Goal: Task Accomplishment & Management: Manage account settings

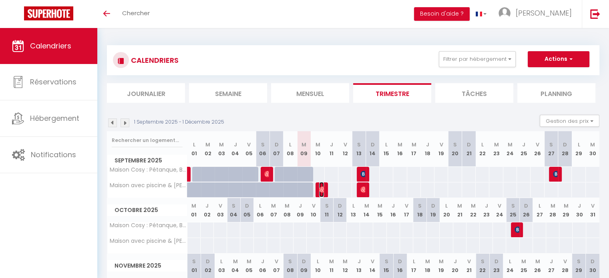
click at [320, 195] on span "Ana Ïs" at bounding box center [321, 189] width 4 height 15
select select "OK"
select select "0"
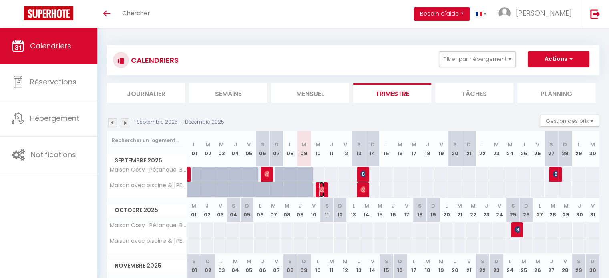
select select "1"
select select
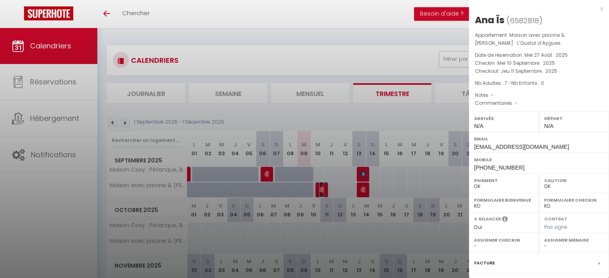
select select "33972"
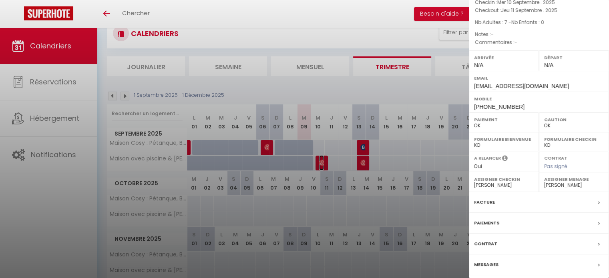
scroll to position [40, 0]
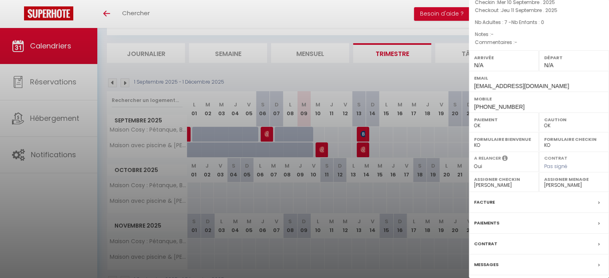
click at [493, 262] on label "Messages" at bounding box center [486, 265] width 24 height 8
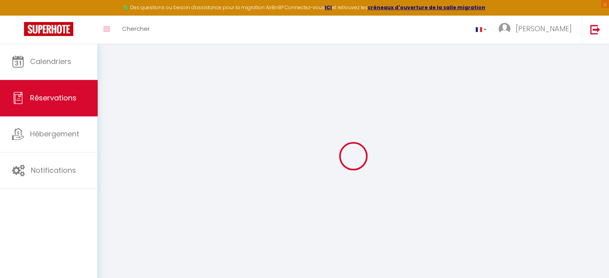
select select
checkbox input "false"
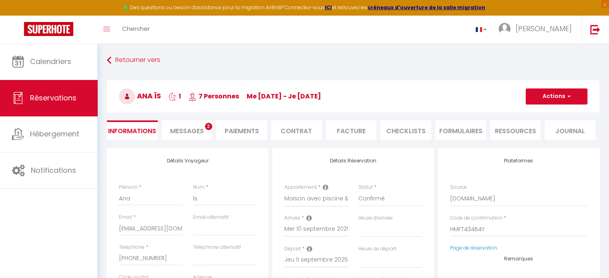
select select
checkbox input "false"
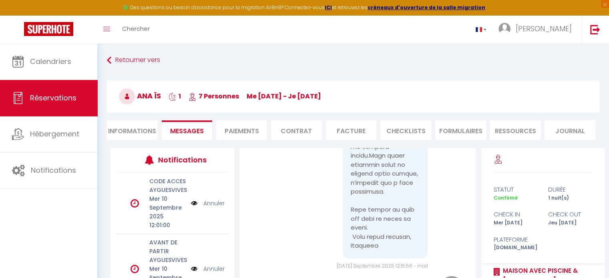
scroll to position [2603, 0]
